Goal: Check status: Check status

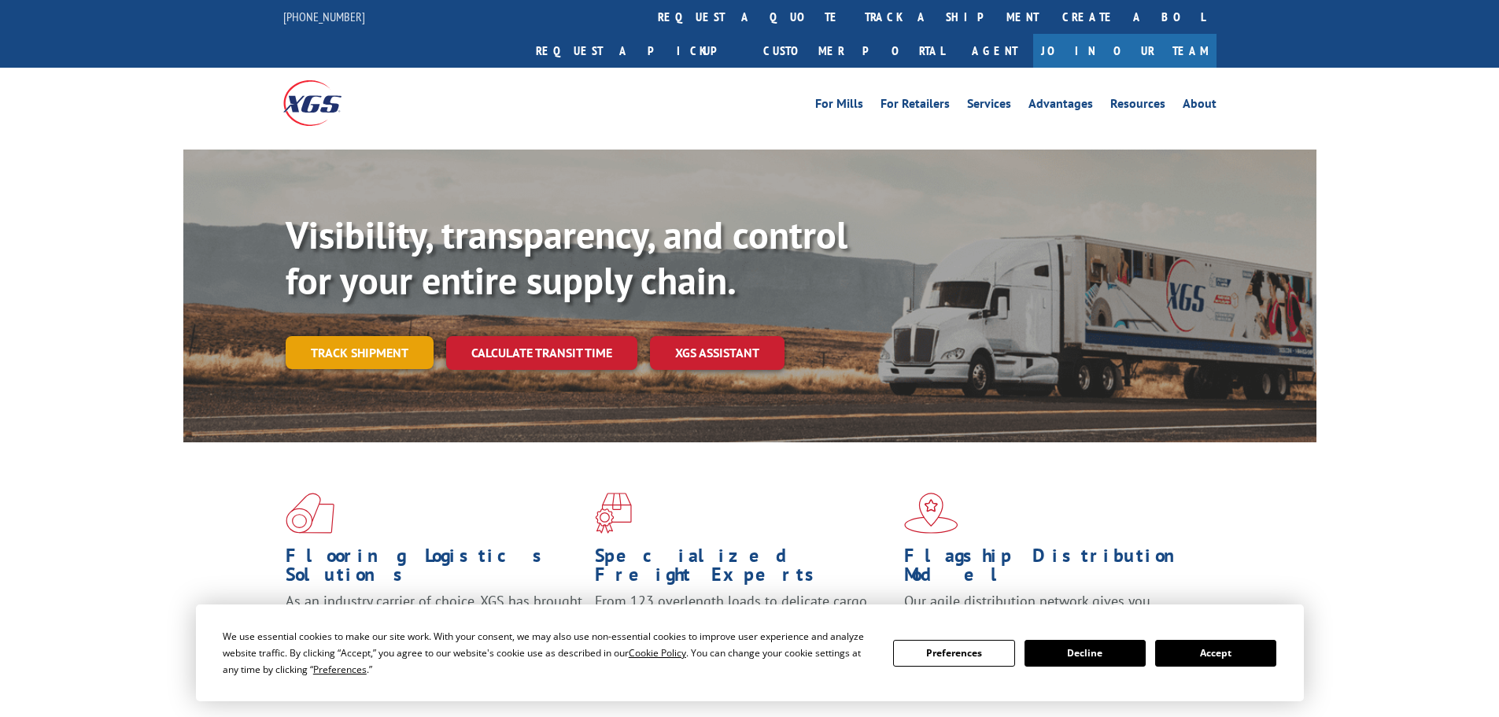
click at [377, 336] on link "Track shipment" at bounding box center [360, 352] width 148 height 33
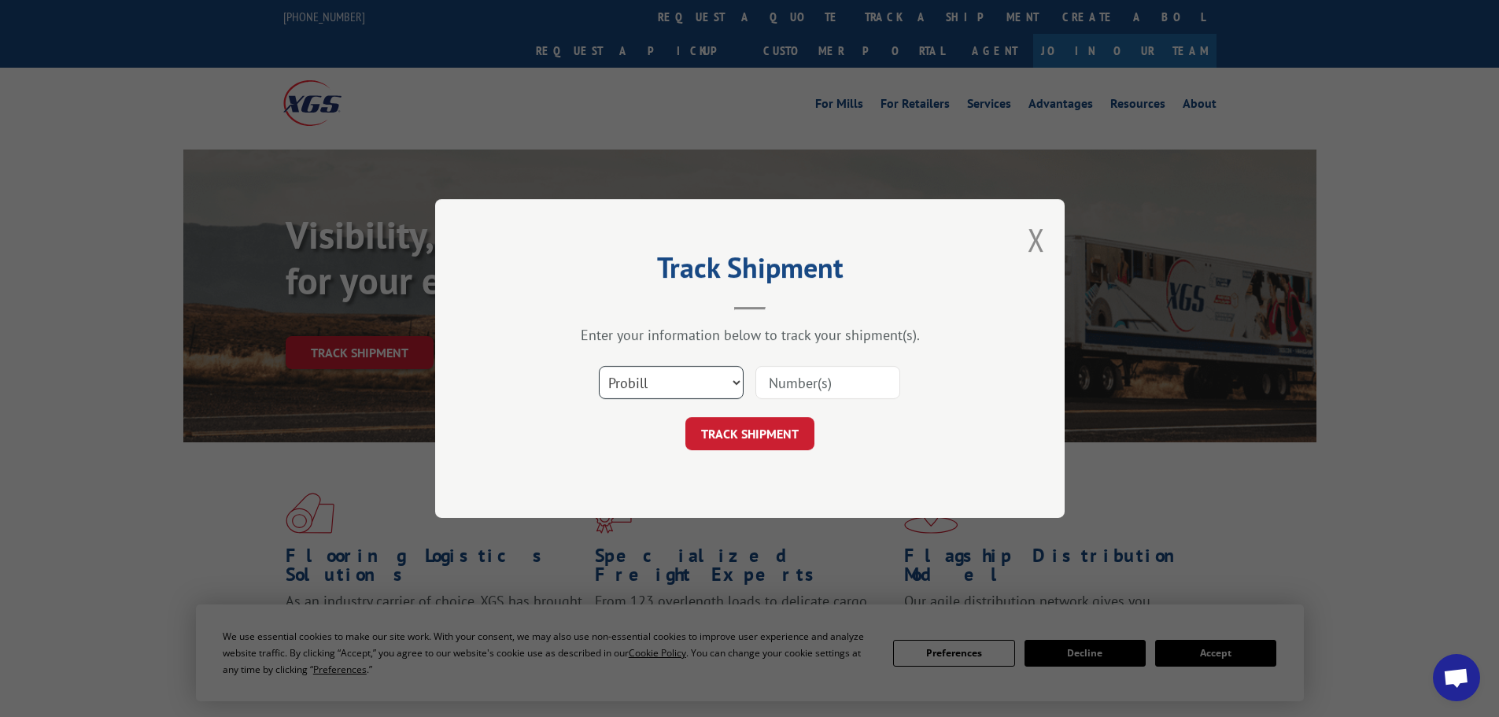
scroll to position [47628, 0]
click at [669, 377] on select "Select category... Probill BOL PO" at bounding box center [671, 382] width 145 height 33
select select "bol"
click at [599, 366] on select "Select category... Probill BOL PO" at bounding box center [671, 382] width 145 height 33
click at [830, 383] on input at bounding box center [827, 382] width 145 height 33
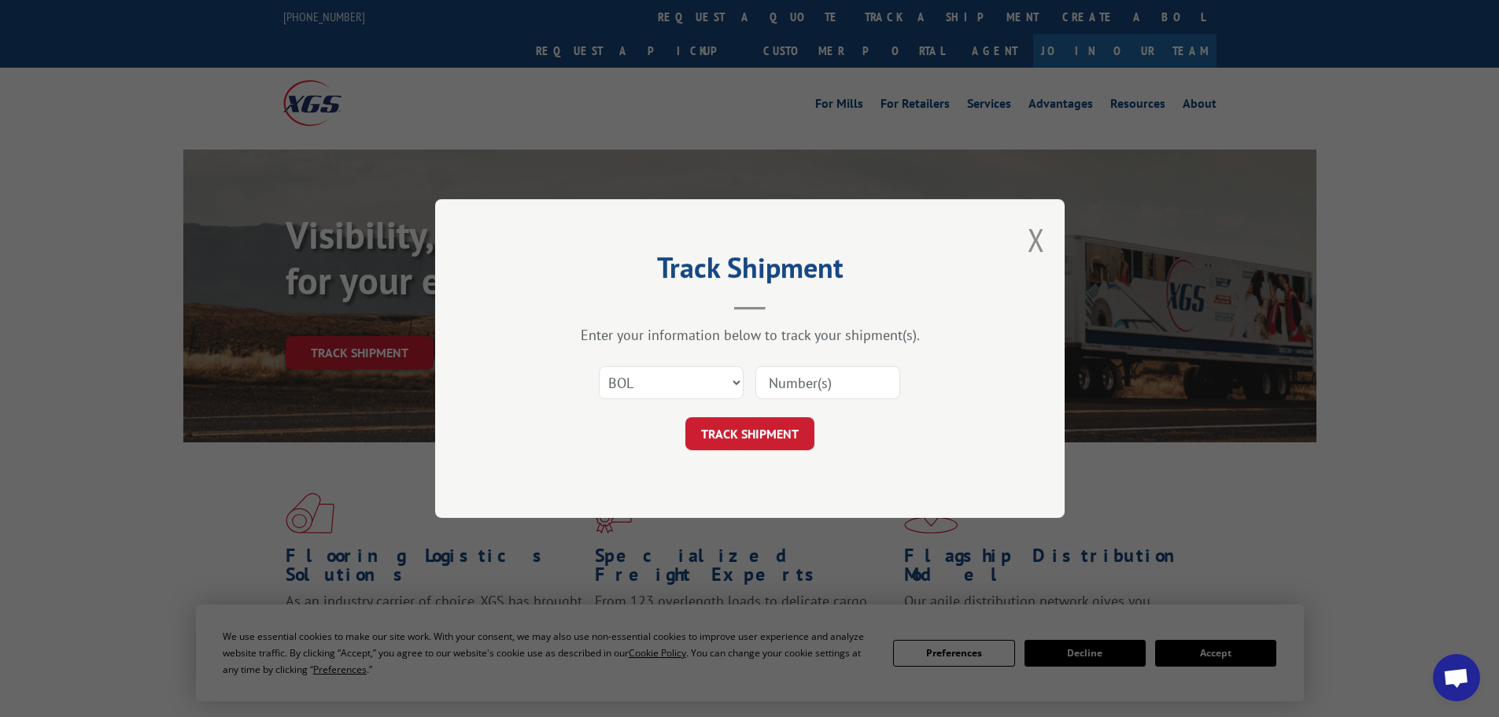
paste input "UAP0055245473"
type input "UAP0055245473"
click at [782, 424] on button "TRACK SHIPMENT" at bounding box center [749, 433] width 129 height 33
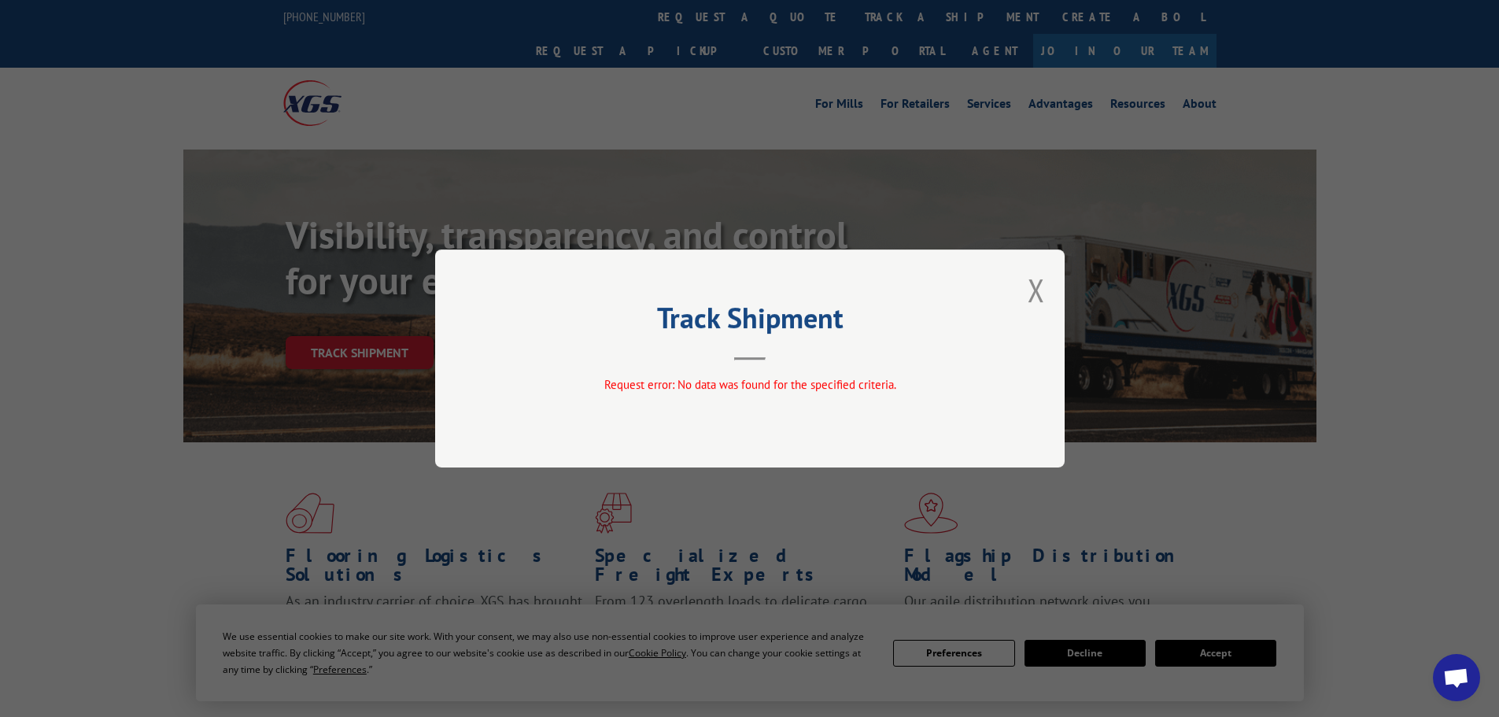
click at [1042, 292] on button "Close modal" at bounding box center [1035, 290] width 17 height 42
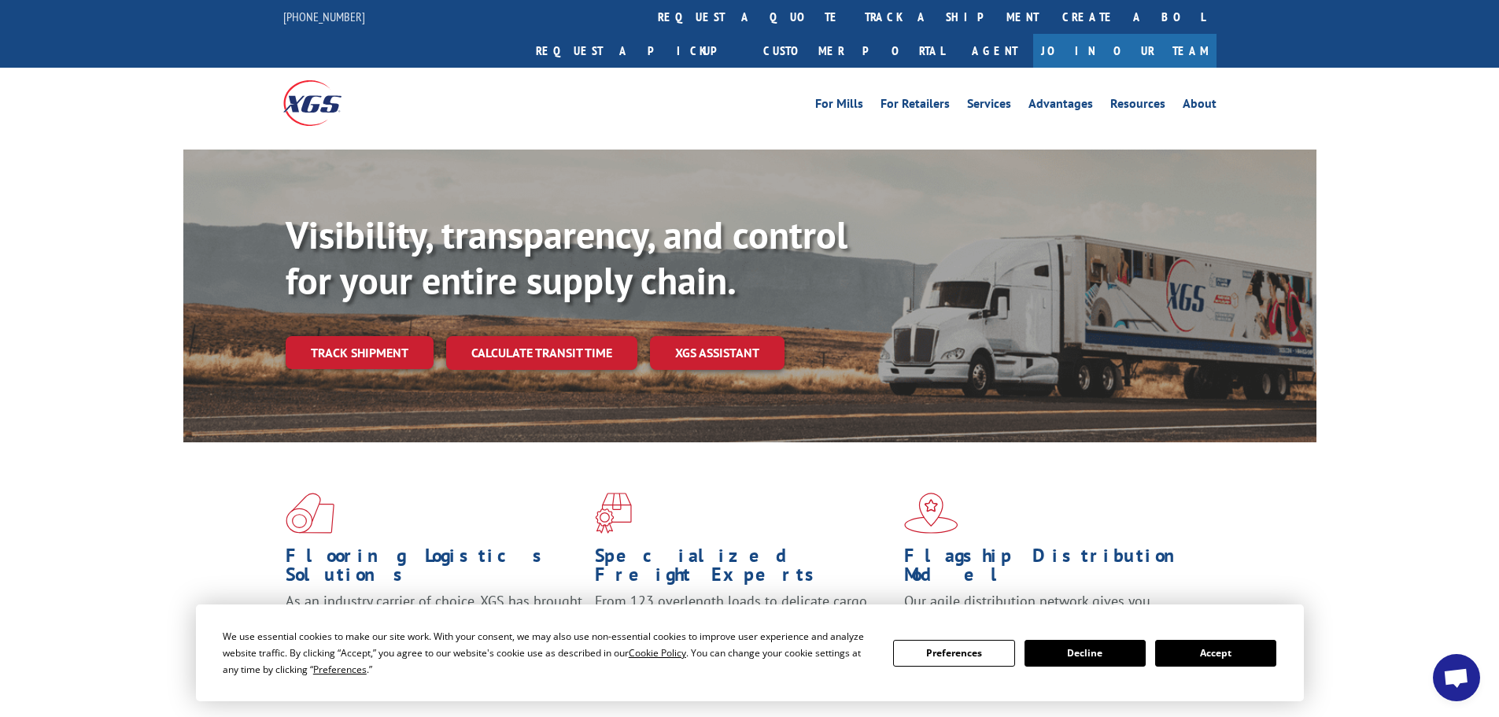
click at [1212, 648] on button "Accept" at bounding box center [1215, 653] width 121 height 27
